Goal: Download file/media

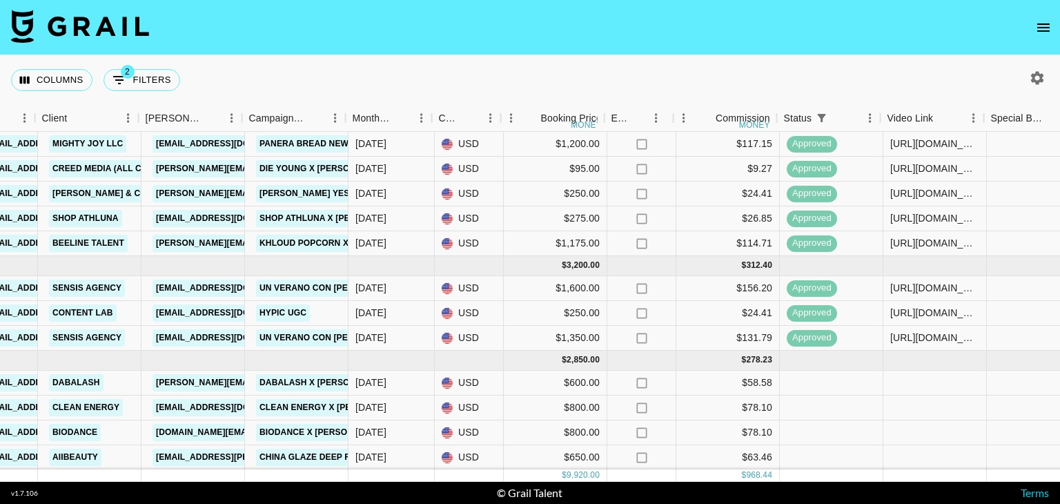
scroll to position [100, 424]
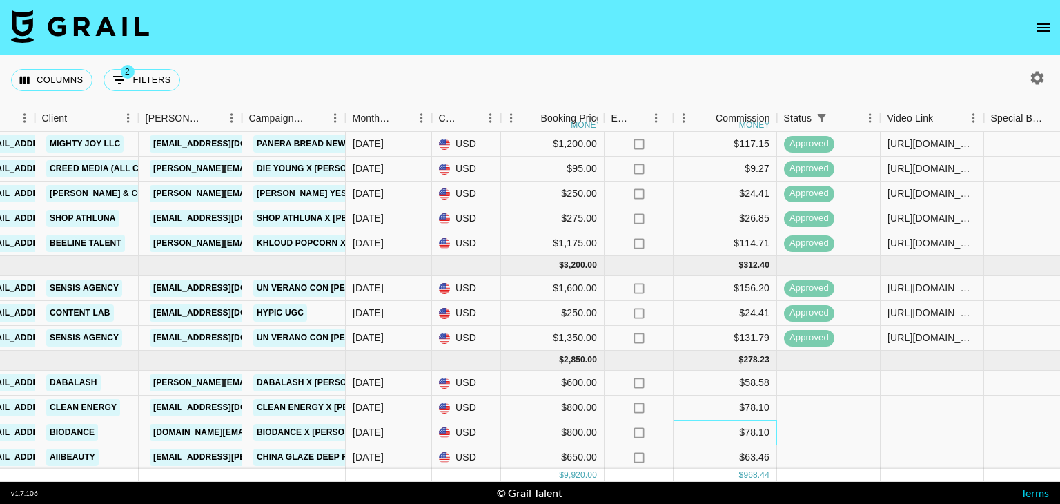
click at [691, 422] on div "$78.10" at bounding box center [726, 432] width 104 height 25
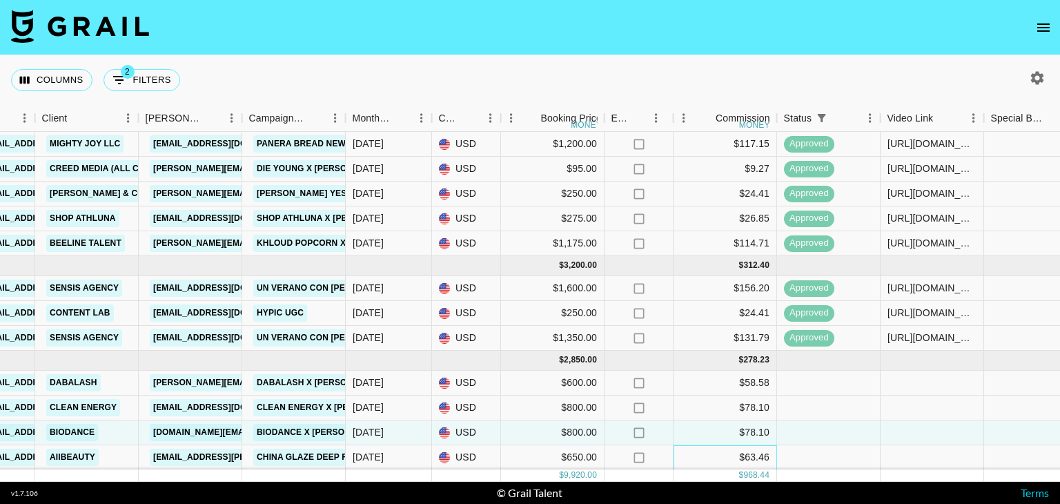
click at [690, 451] on div "$63.46" at bounding box center [726, 457] width 104 height 25
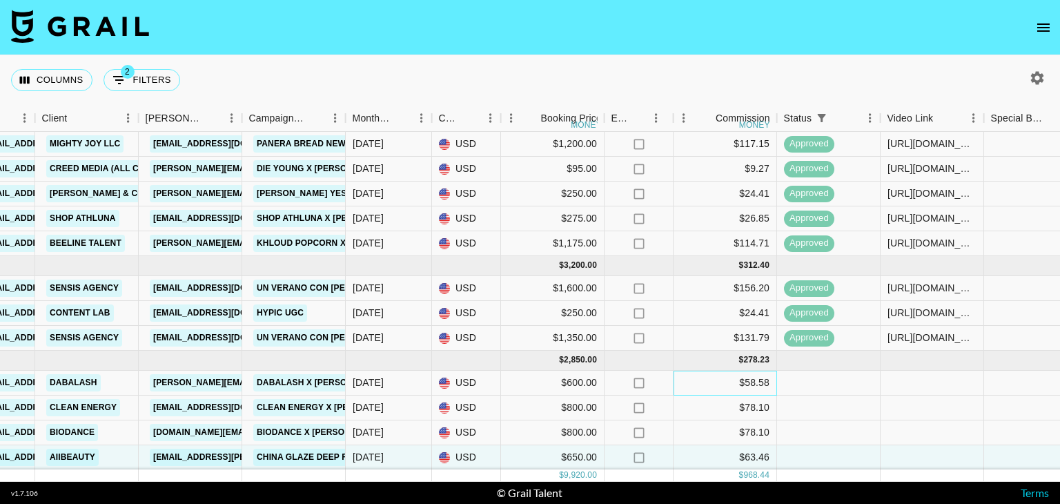
click at [693, 375] on div "$58.58" at bounding box center [726, 383] width 104 height 25
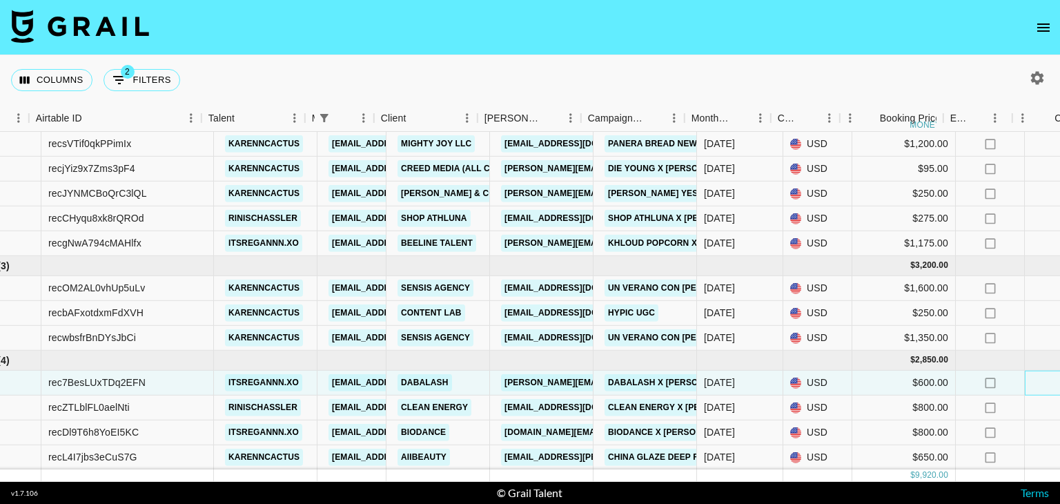
drag, startPoint x: 488, startPoint y: 481, endPoint x: 327, endPoint y: 462, distance: 162.0
click at [327, 462] on div "[DATE] ( 6 ) $ 3,595.00 $ 350.96 rec65t545HkQ1Jdc6 itsregannn.xo [EMAIL_ADDRESS…" at bounding box center [530, 307] width 1060 height 350
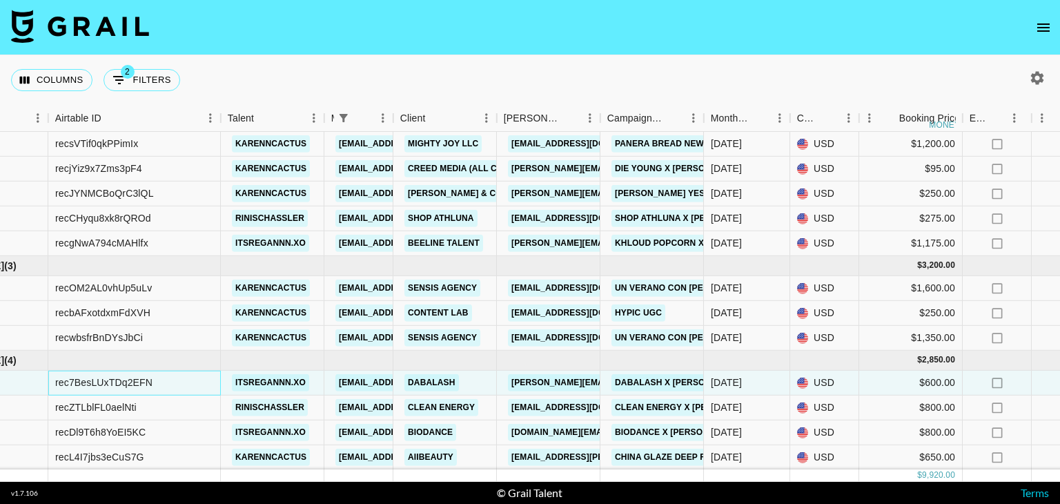
click at [188, 373] on div "rec7BesLUxTDq2EFN" at bounding box center [134, 383] width 173 height 25
click at [169, 374] on div "rec7BesLUxTDq2EFN" at bounding box center [134, 383] width 173 height 25
click at [153, 372] on div "rec7BesLUxTDq2EFN" at bounding box center [134, 383] width 173 height 25
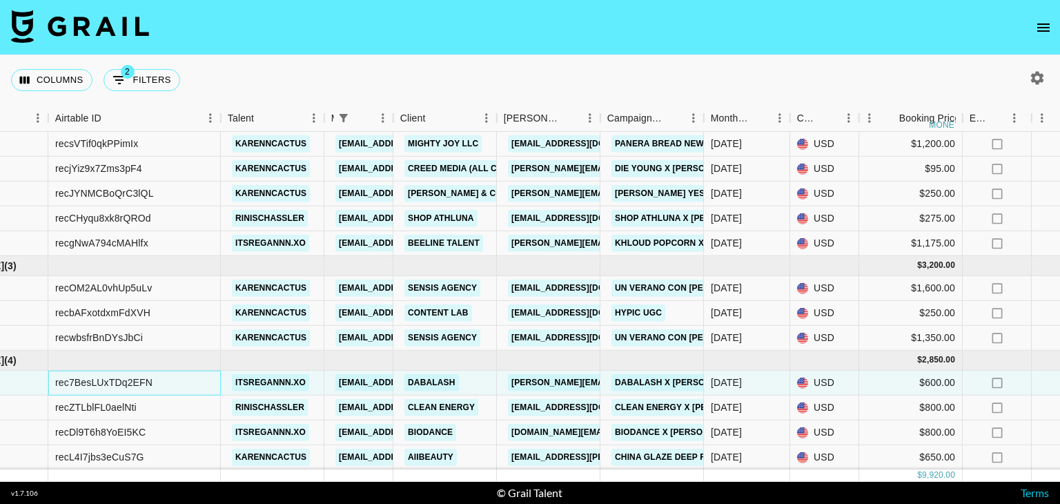
click at [153, 372] on div "rec7BesLUxTDq2EFN" at bounding box center [134, 383] width 173 height 25
drag, startPoint x: 57, startPoint y: 371, endPoint x: 168, endPoint y: 371, distance: 110.4
click at [168, 371] on div "rec7BesLUxTDq2EFN" at bounding box center [134, 383] width 173 height 25
copy div "ec7BesLUxTDq2EFN"
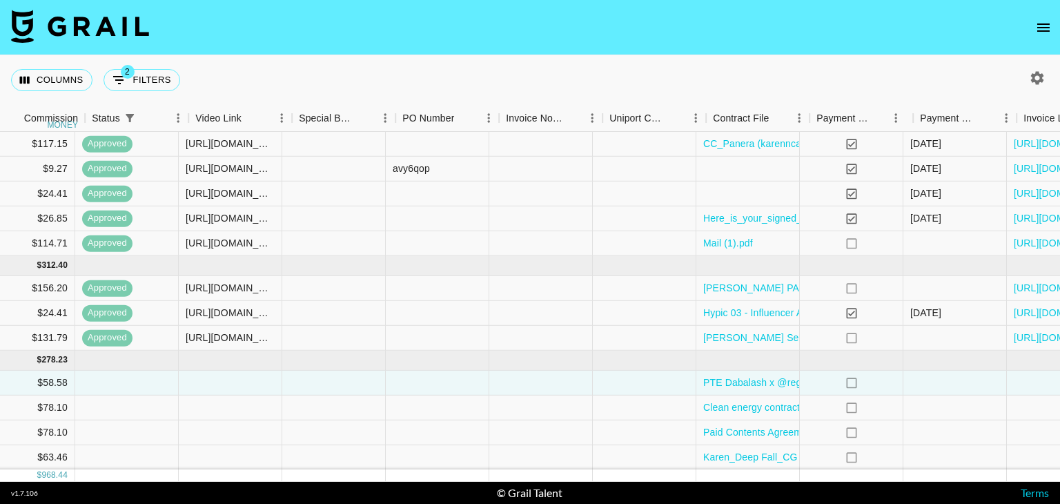
scroll to position [100, 1129]
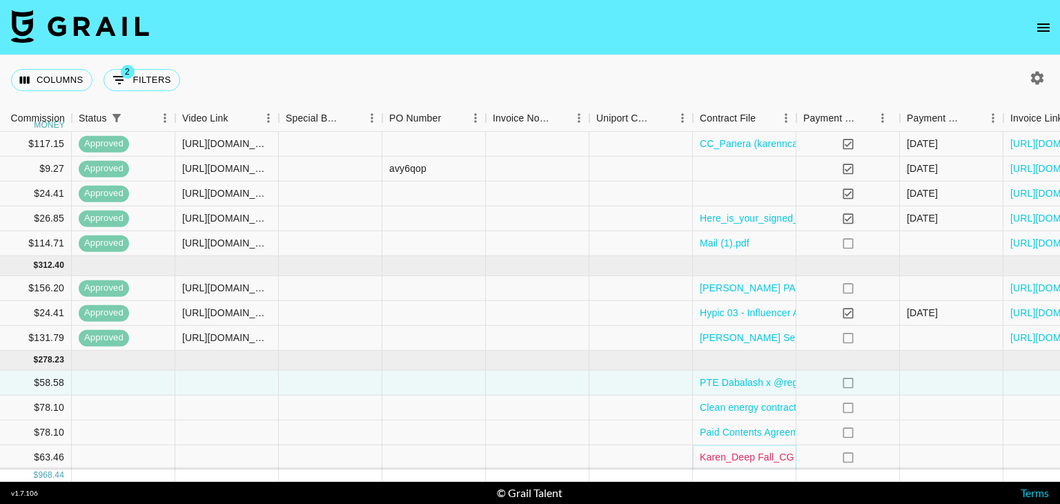
click at [725, 450] on link "Karen_Deep Fall_CG (1).pdf" at bounding box center [763, 457] width 126 height 14
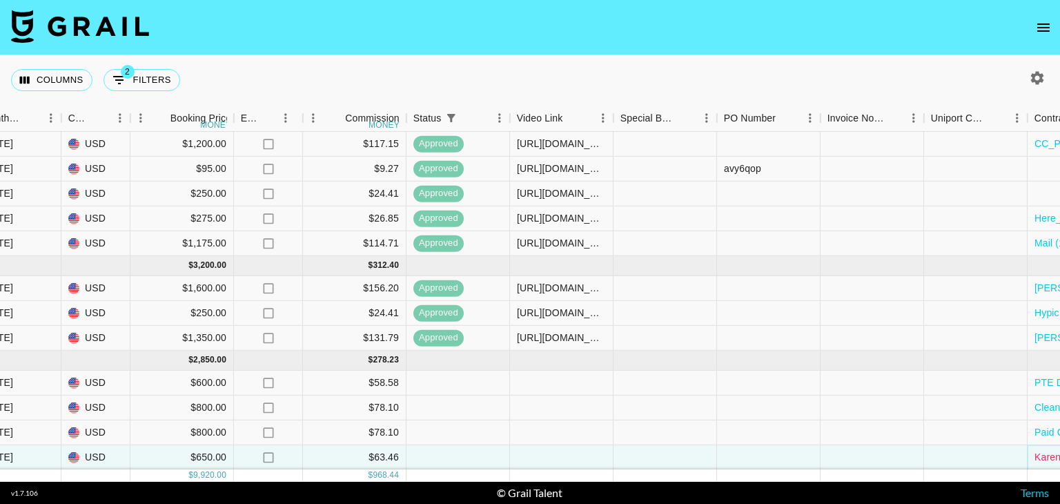
scroll to position [100, 783]
